Goal: Task Accomplishment & Management: Manage account settings

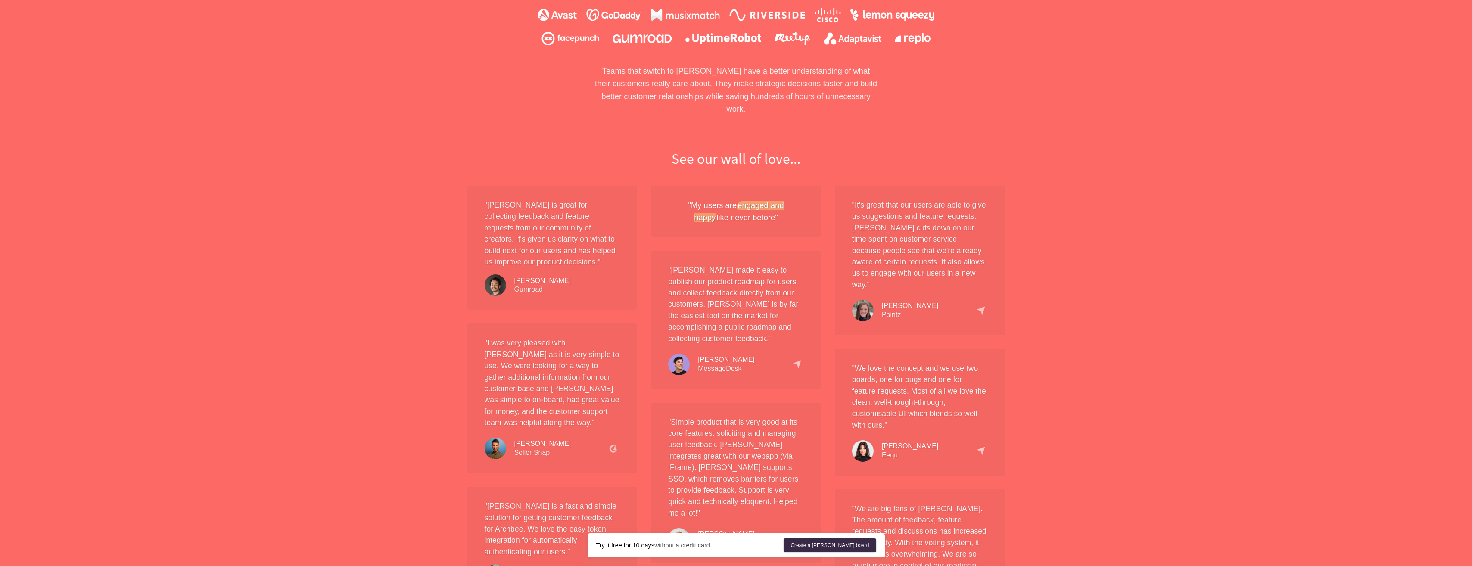
scroll to position [776, 0]
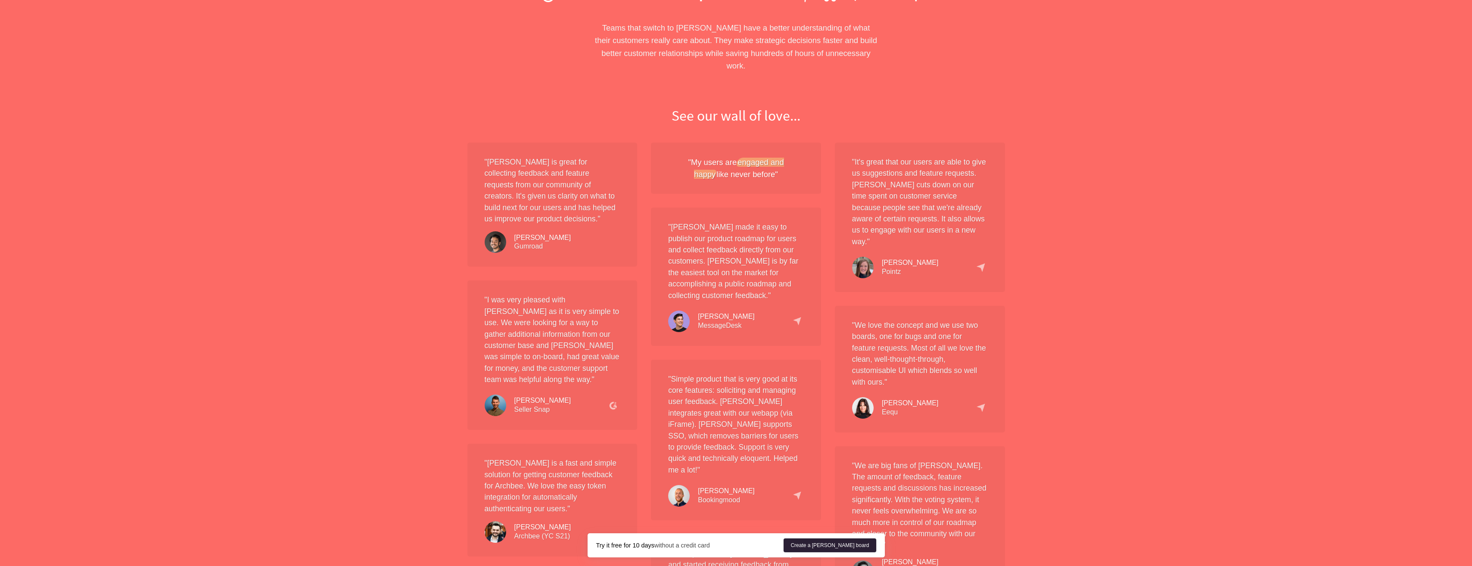
click at [863, 542] on link "Create a Nolt board" at bounding box center [830, 546] width 92 height 14
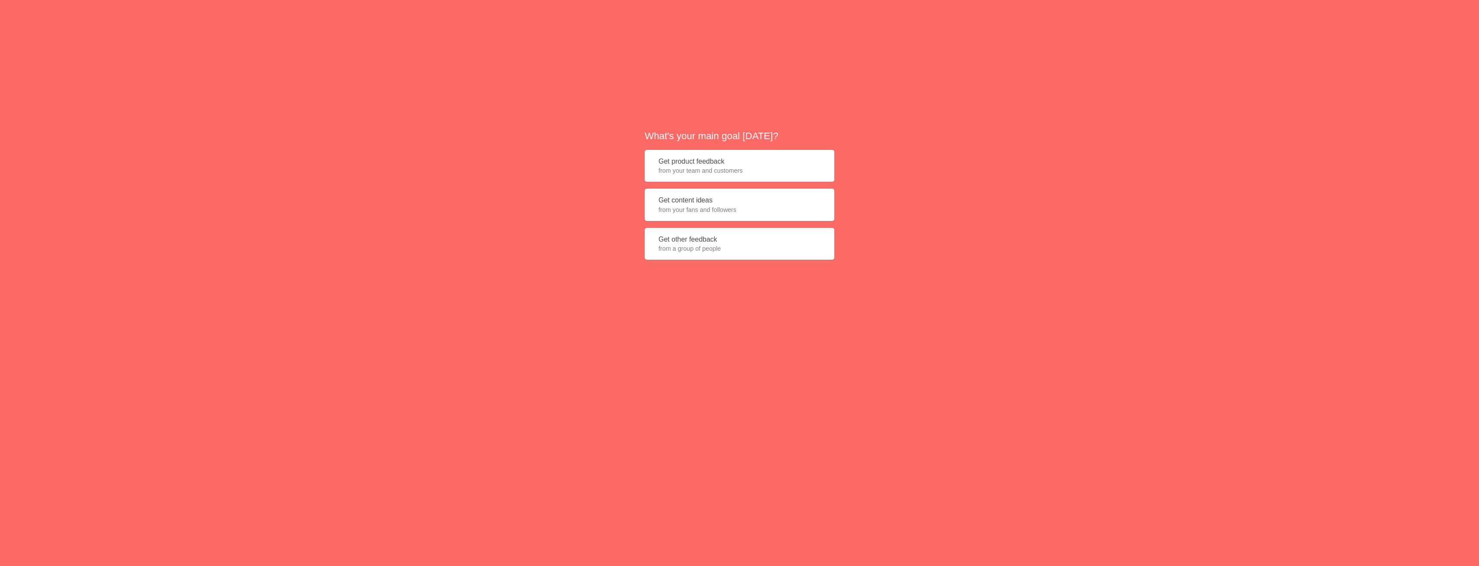
click at [711, 214] on button "Get content ideas from your fans and followers" at bounding box center [740, 205] width 190 height 32
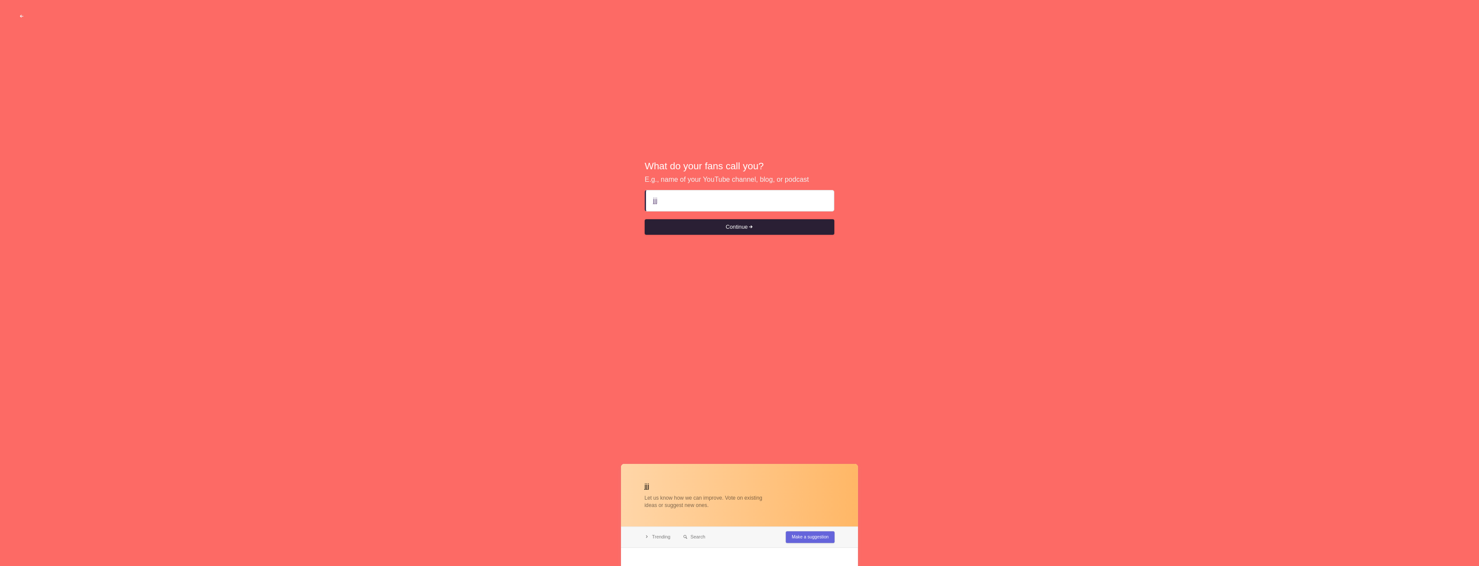
click at [727, 228] on button "Continue" at bounding box center [740, 227] width 190 height 16
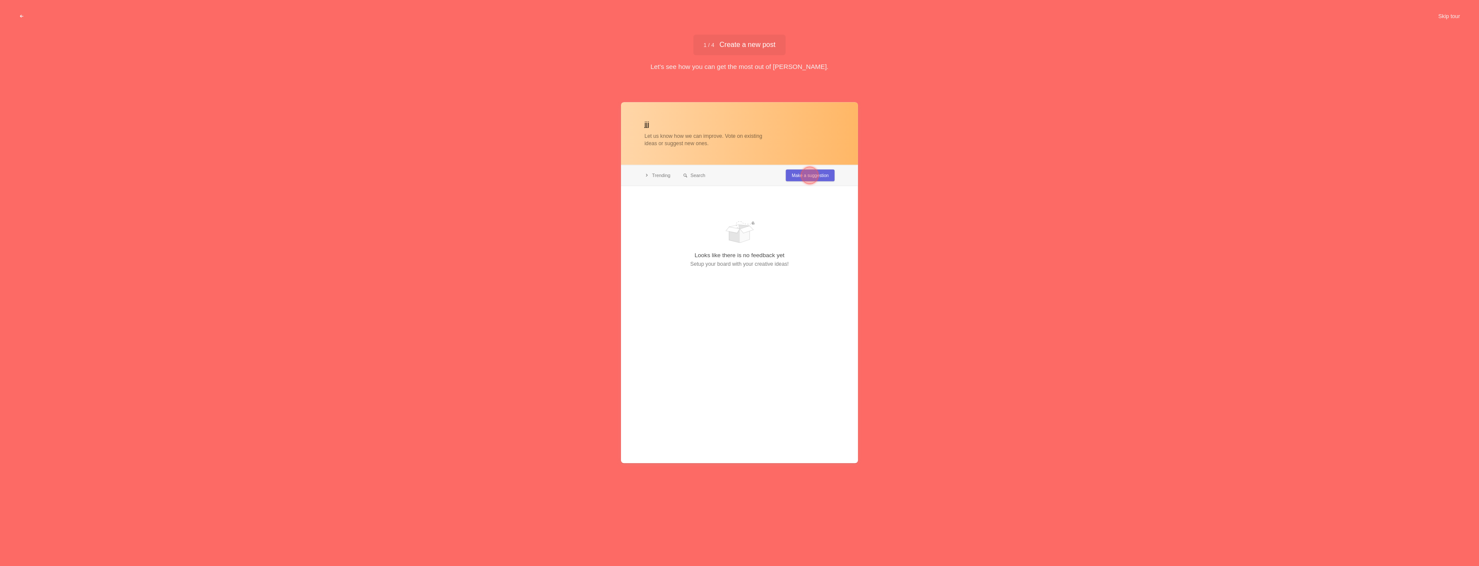
type input "jjj"
click at [807, 171] on div at bounding box center [809, 175] width 17 height 17
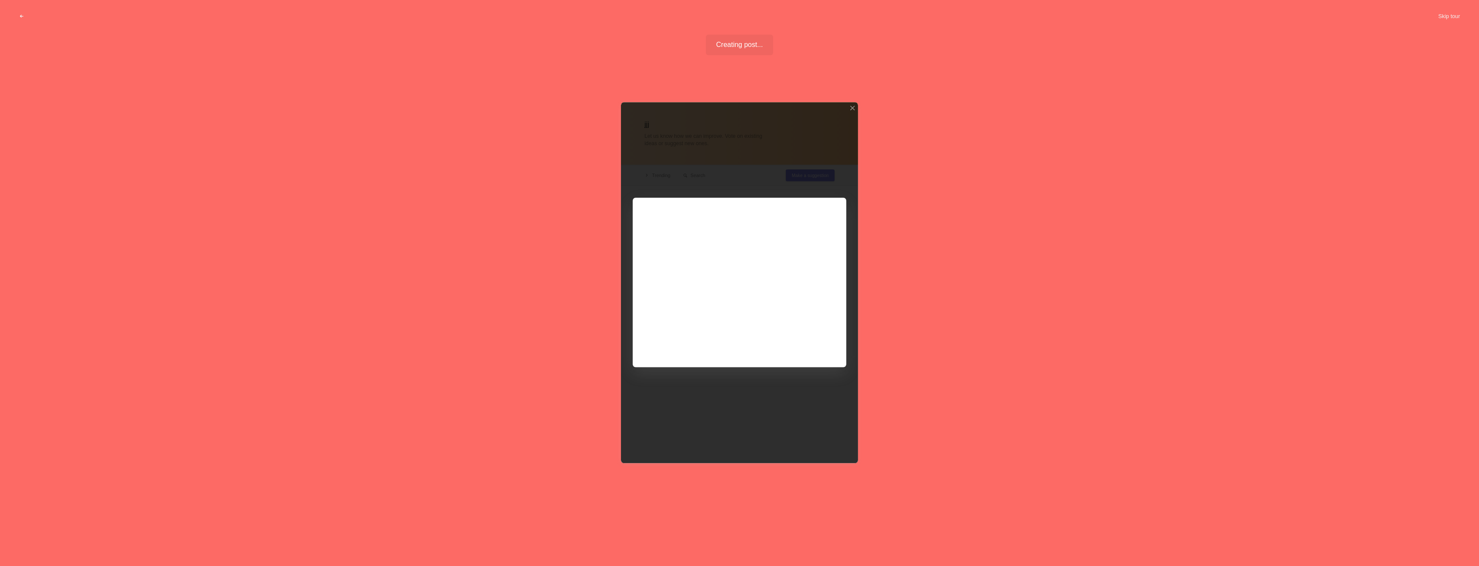
click at [792, 346] on div at bounding box center [739, 282] width 237 height 361
click at [779, 344] on div at bounding box center [739, 282] width 237 height 361
click at [848, 111] on div at bounding box center [739, 282] width 237 height 361
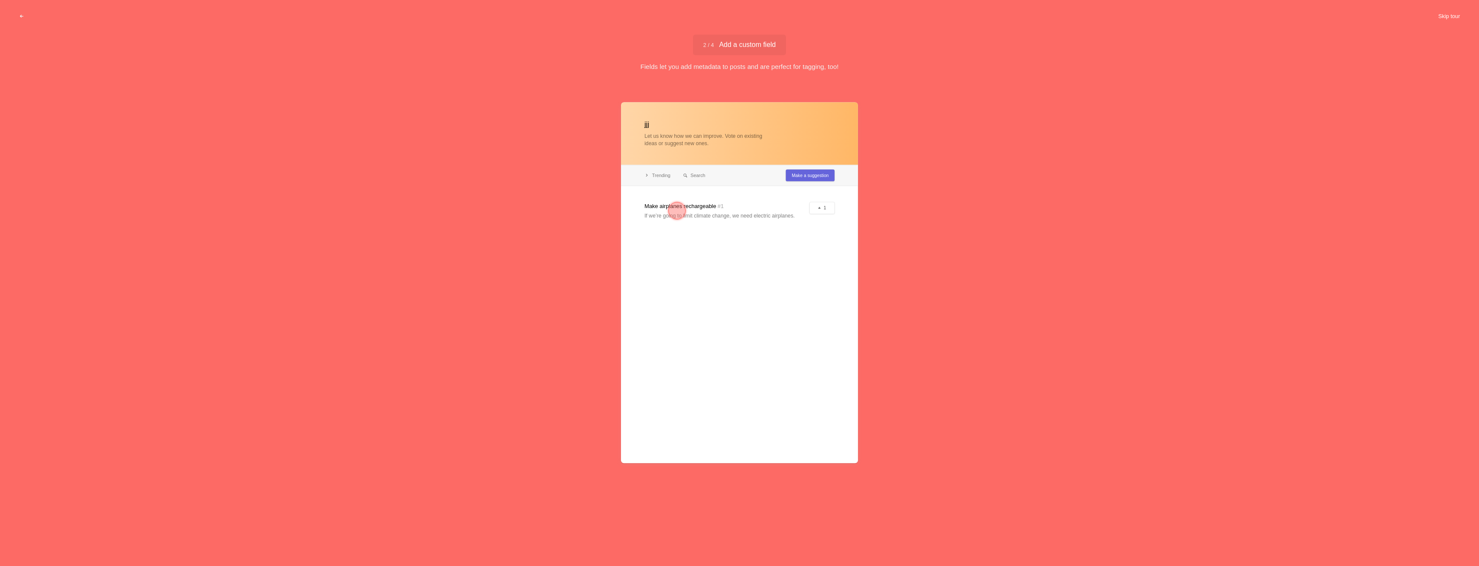
click at [1447, 16] on button "Skip tour" at bounding box center [1449, 17] width 43 height 16
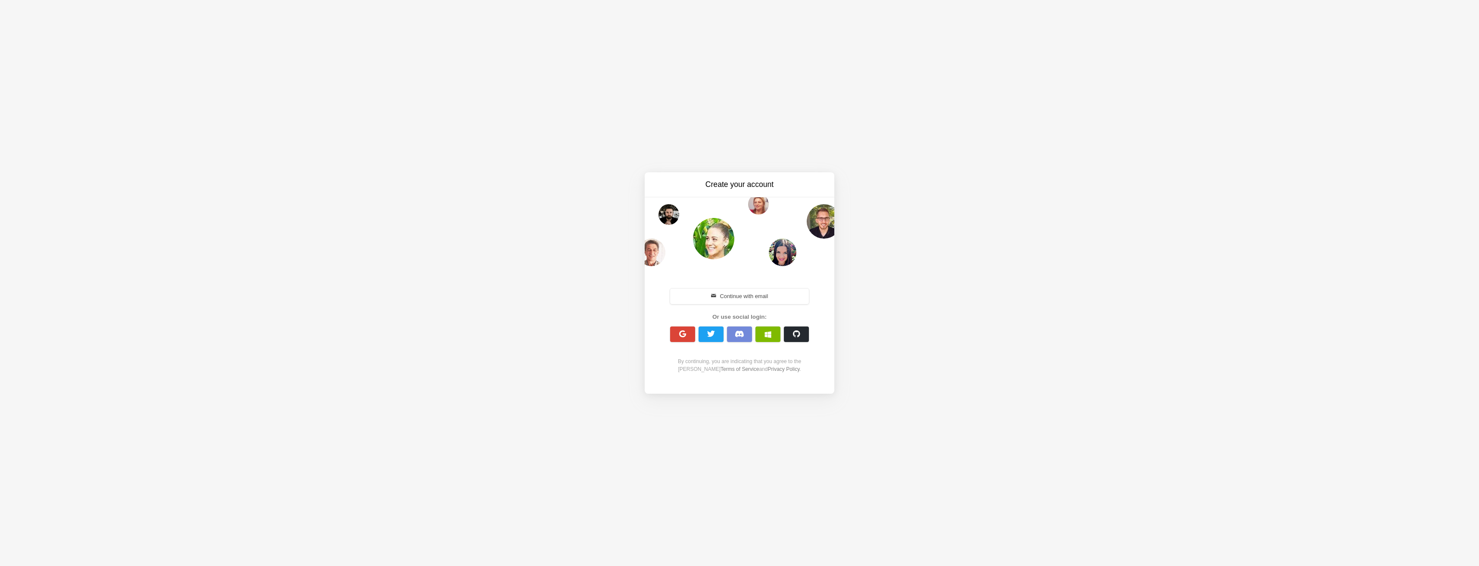
drag, startPoint x: 771, startPoint y: 294, endPoint x: 768, endPoint y: 298, distance: 5.3
click at [771, 294] on button "Continue with email" at bounding box center [739, 297] width 139 height 16
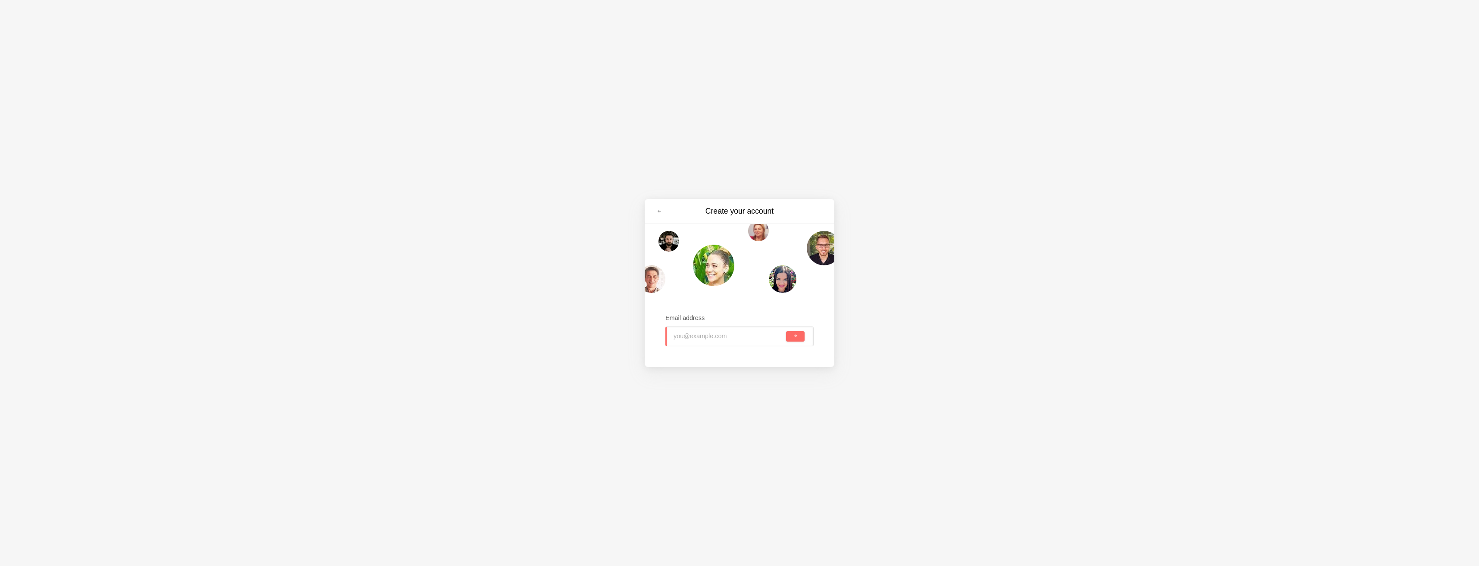
click at [712, 333] on input "email" at bounding box center [729, 336] width 111 height 19
type input "karthikeyan.janarthanan@lilly.com"
click at [795, 338] on span "submit" at bounding box center [795, 336] width 5 height 5
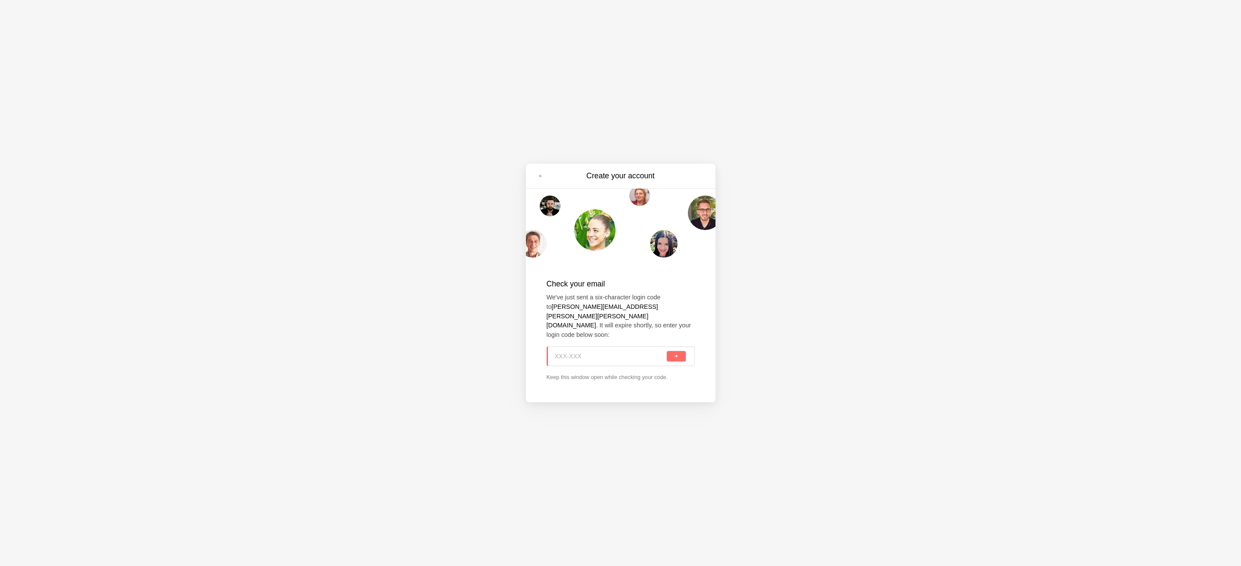
click at [575, 349] on input at bounding box center [610, 356] width 111 height 19
type input "1E0-5u1"
click at [671, 351] on button "submit" at bounding box center [676, 356] width 19 height 10
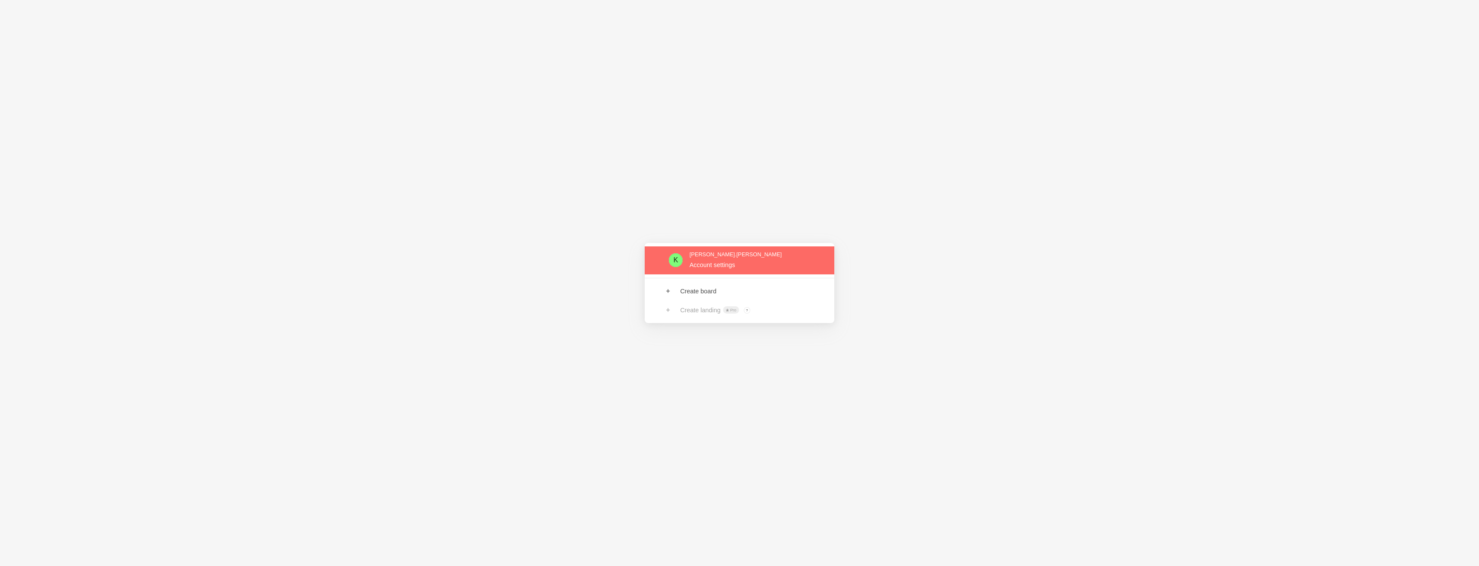
click at [714, 271] on link at bounding box center [740, 260] width 190 height 28
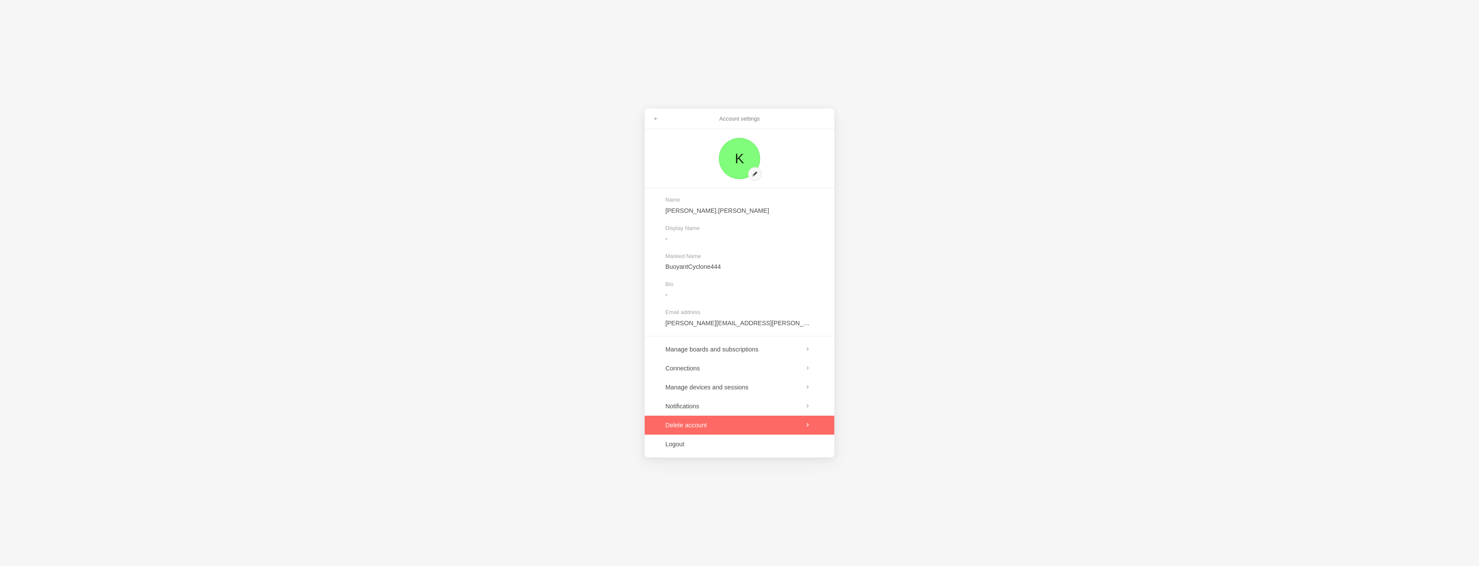
click at [711, 423] on link at bounding box center [740, 425] width 190 height 19
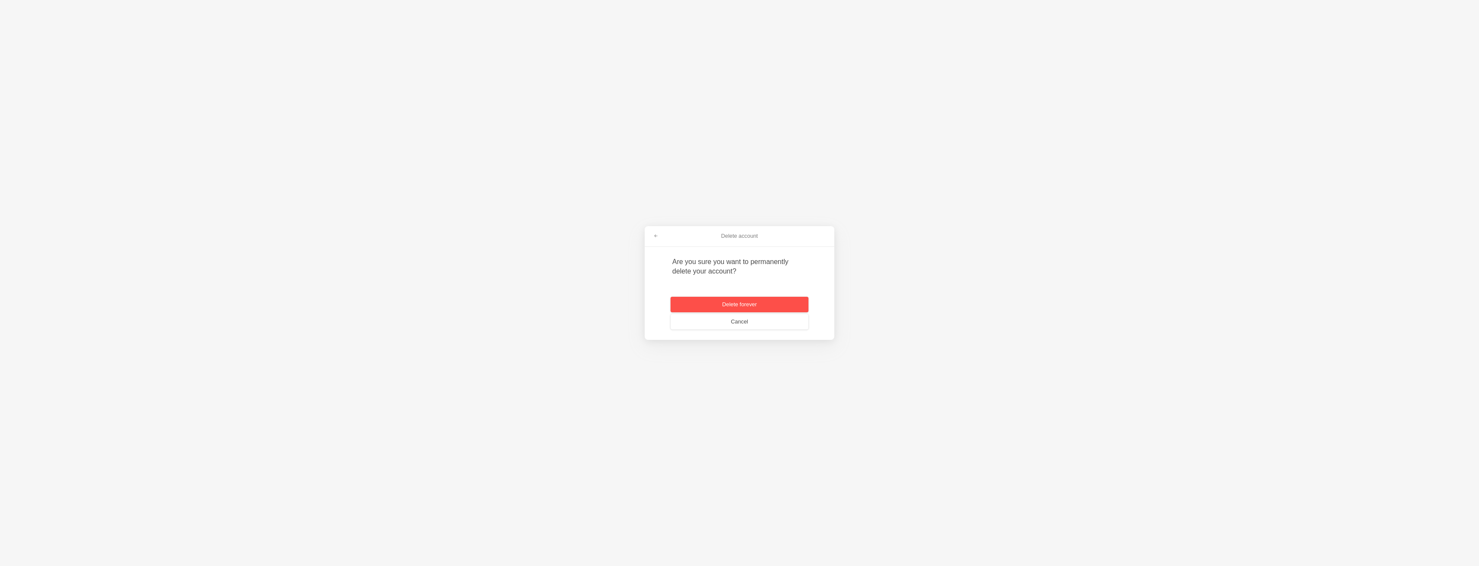
click at [751, 299] on button "Delete forever" at bounding box center [740, 305] width 138 height 16
click at [709, 309] on input at bounding box center [728, 309] width 97 height 19
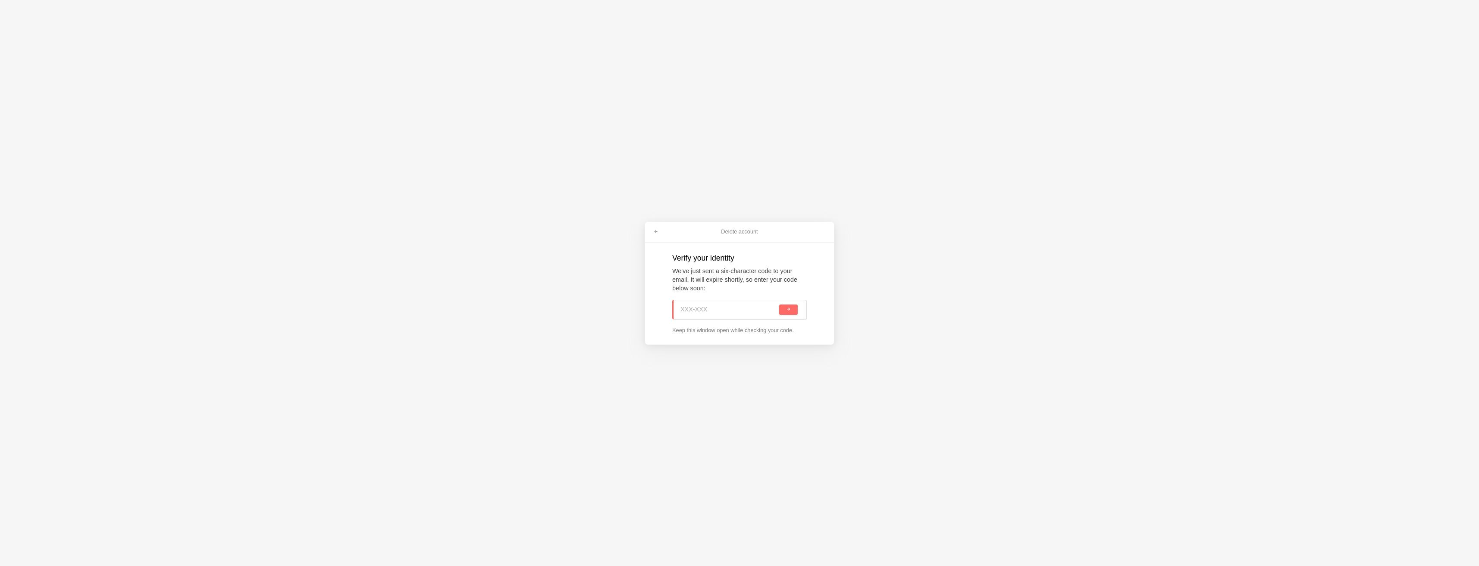
click at [709, 309] on input at bounding box center [728, 309] width 97 height 19
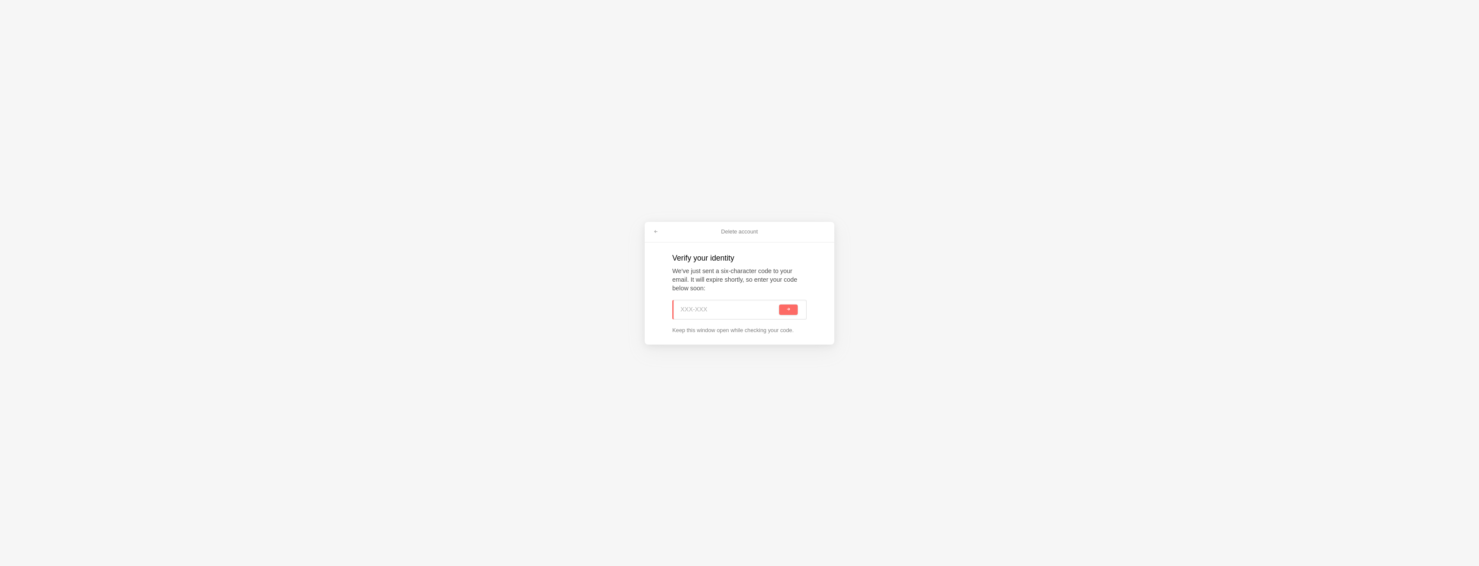
click at [709, 309] on input at bounding box center [728, 309] width 97 height 19
type input "1Dr-sy2"
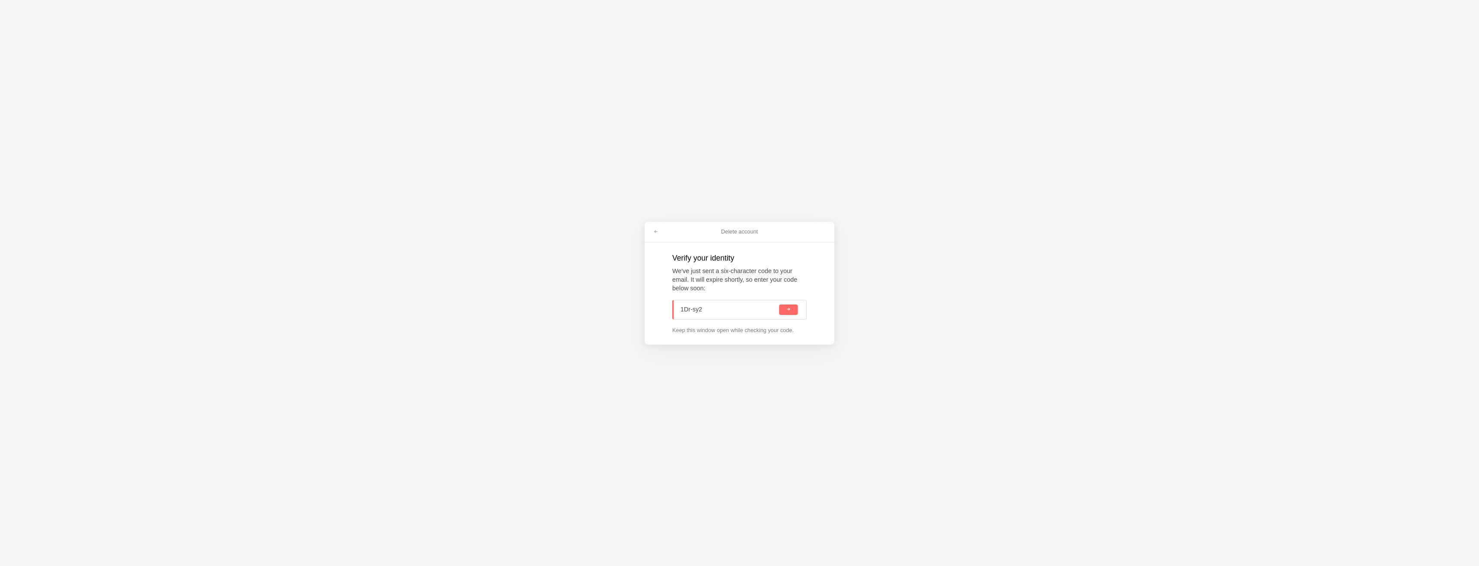
click at [798, 309] on div "1Dr-sy2" at bounding box center [739, 310] width 134 height 20
click at [790, 312] on span "submit" at bounding box center [788, 309] width 5 height 5
